Goal: Book appointment/travel/reservation

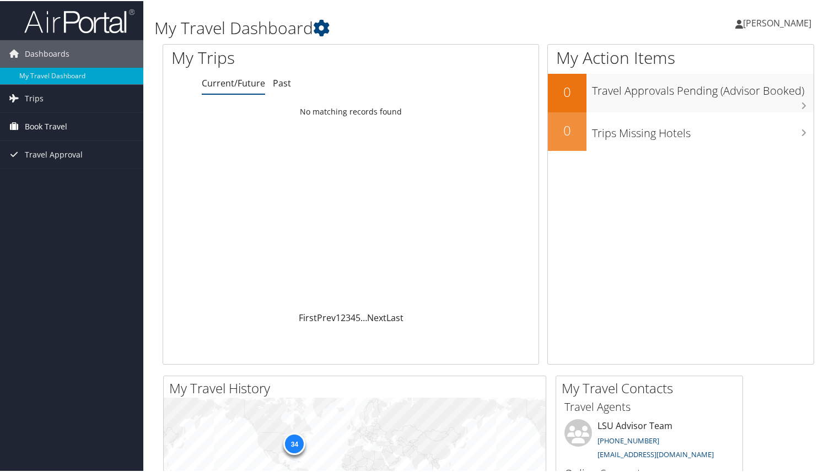
click at [52, 125] on span "Book Travel" at bounding box center [46, 126] width 42 height 28
click at [53, 166] on link "Book/Manage Online Trips" at bounding box center [71, 164] width 143 height 17
